Goal: Check status: Check status

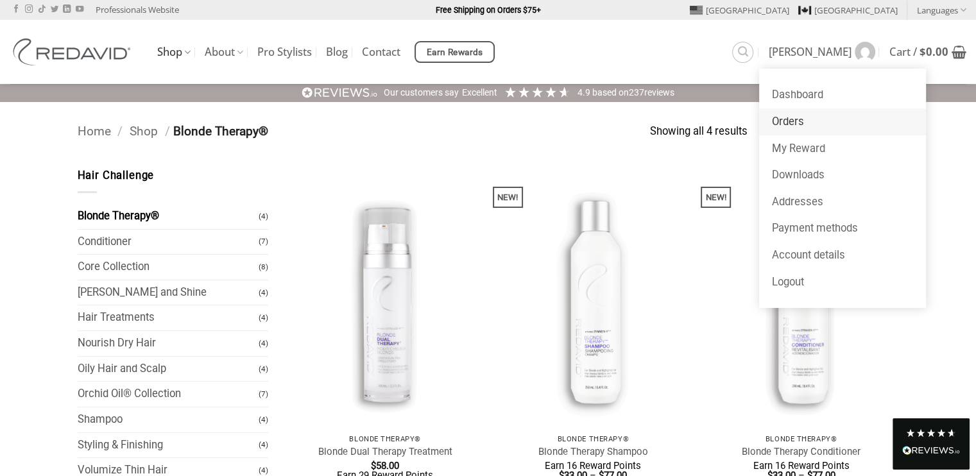
click at [814, 117] on link "Orders" at bounding box center [842, 121] width 167 height 27
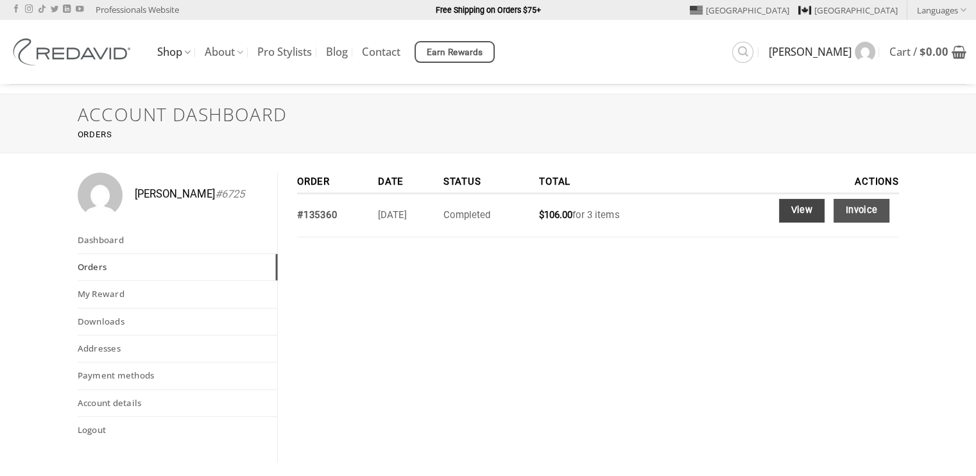
click at [799, 209] on link "View" at bounding box center [802, 211] width 46 height 24
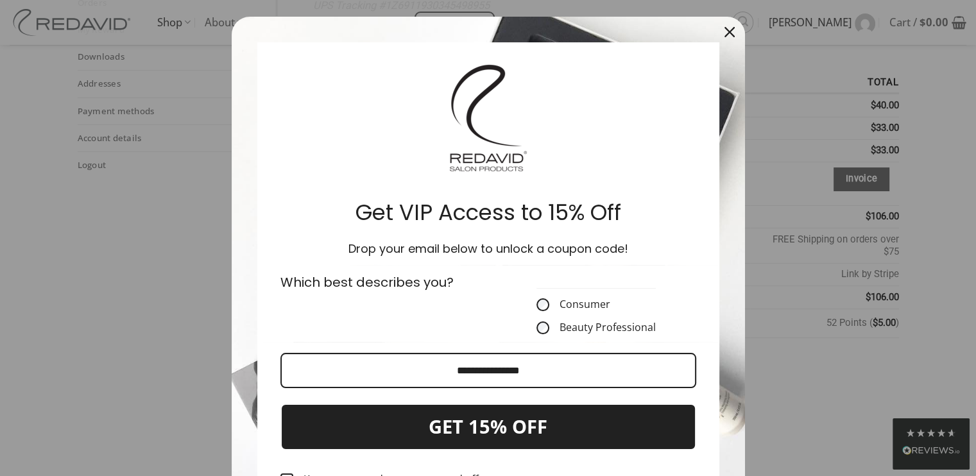
scroll to position [26, 0]
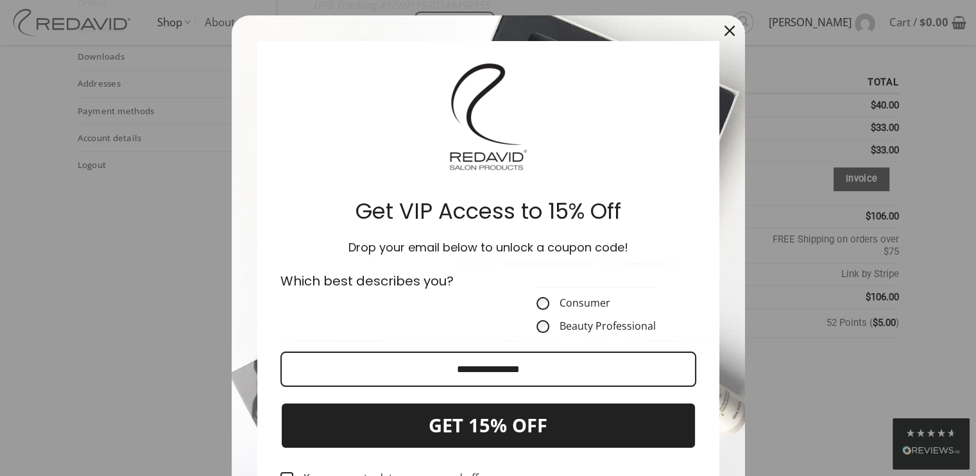
click at [724, 29] on icon "close icon" at bounding box center [729, 31] width 10 height 10
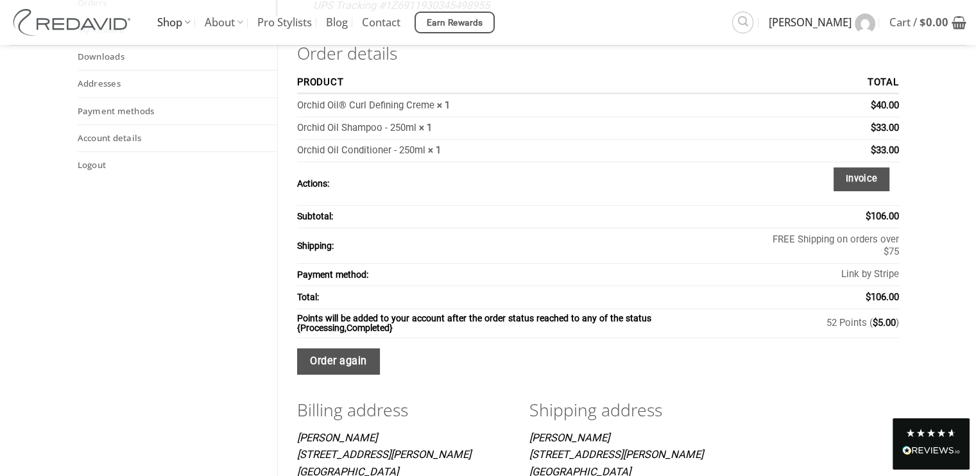
click at [939, 311] on div "Randi Hayes #6725 Dashboard Orders My Reward Downloads Addresses Payment method…" at bounding box center [488, 260] width 976 height 744
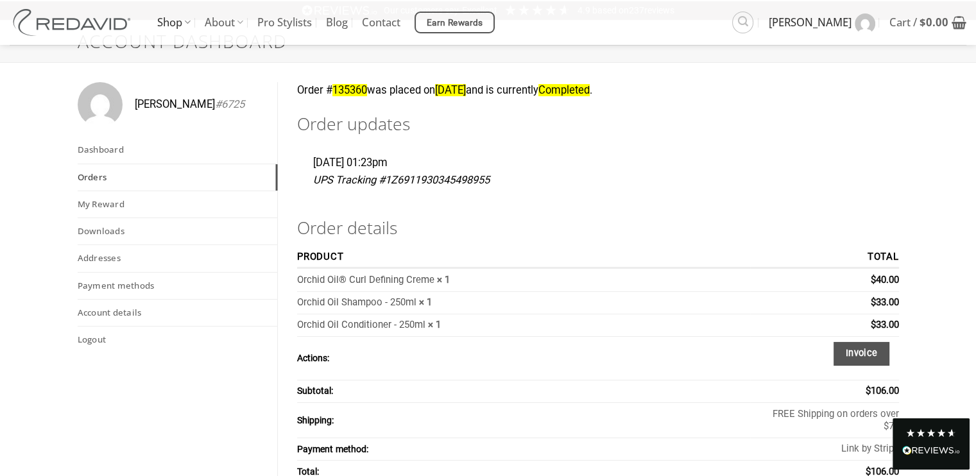
scroll to position [0, 0]
